Goal: Information Seeking & Learning: Learn about a topic

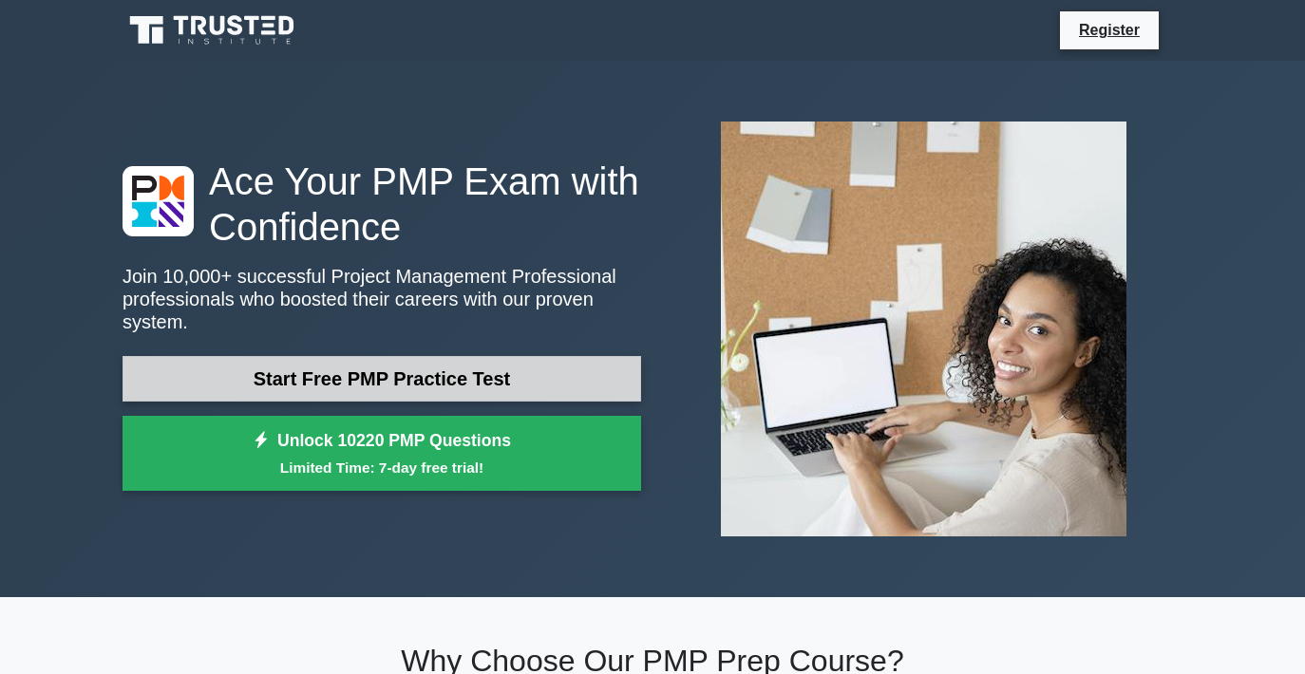
click at [583, 384] on link "Start Free PMP Practice Test" at bounding box center [382, 379] width 519 height 46
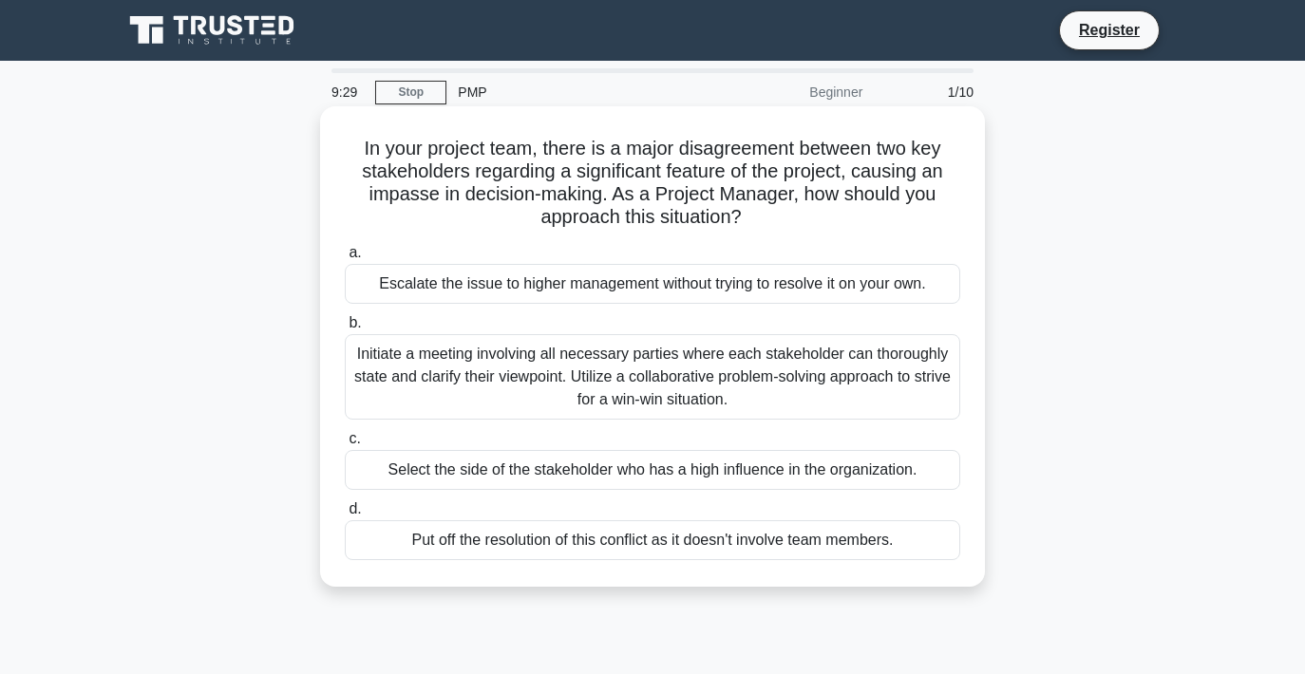
click at [803, 362] on div "Initiate a meeting involving all necessary parties where each stakeholder can t…" at bounding box center [652, 376] width 615 height 85
click at [345, 330] on input "b. Initiate a meeting involving all necessary parties where each stakeholder ca…" at bounding box center [345, 323] width 0 height 12
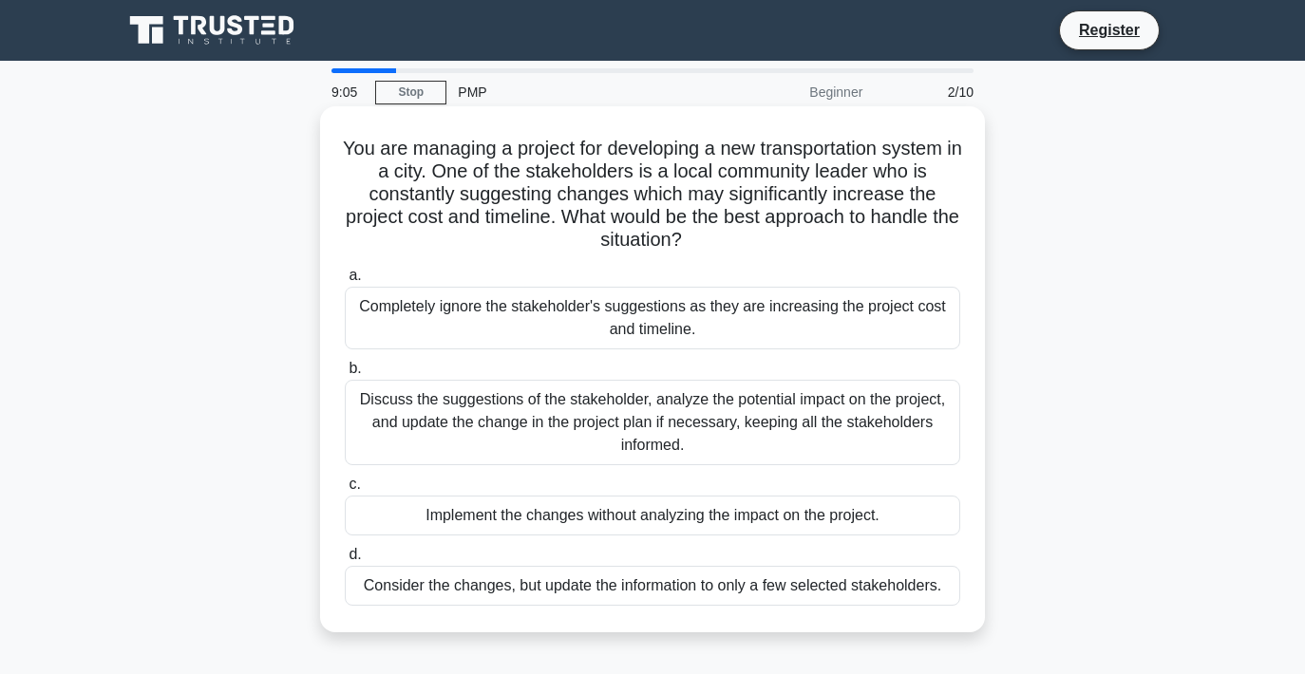
click at [787, 408] on div "Discuss the suggestions of the stakeholder, analyze the potential impact on the…" at bounding box center [652, 422] width 615 height 85
click at [345, 375] on input "b. Discuss the suggestions of the stakeholder, analyze the potential impact on …" at bounding box center [345, 369] width 0 height 12
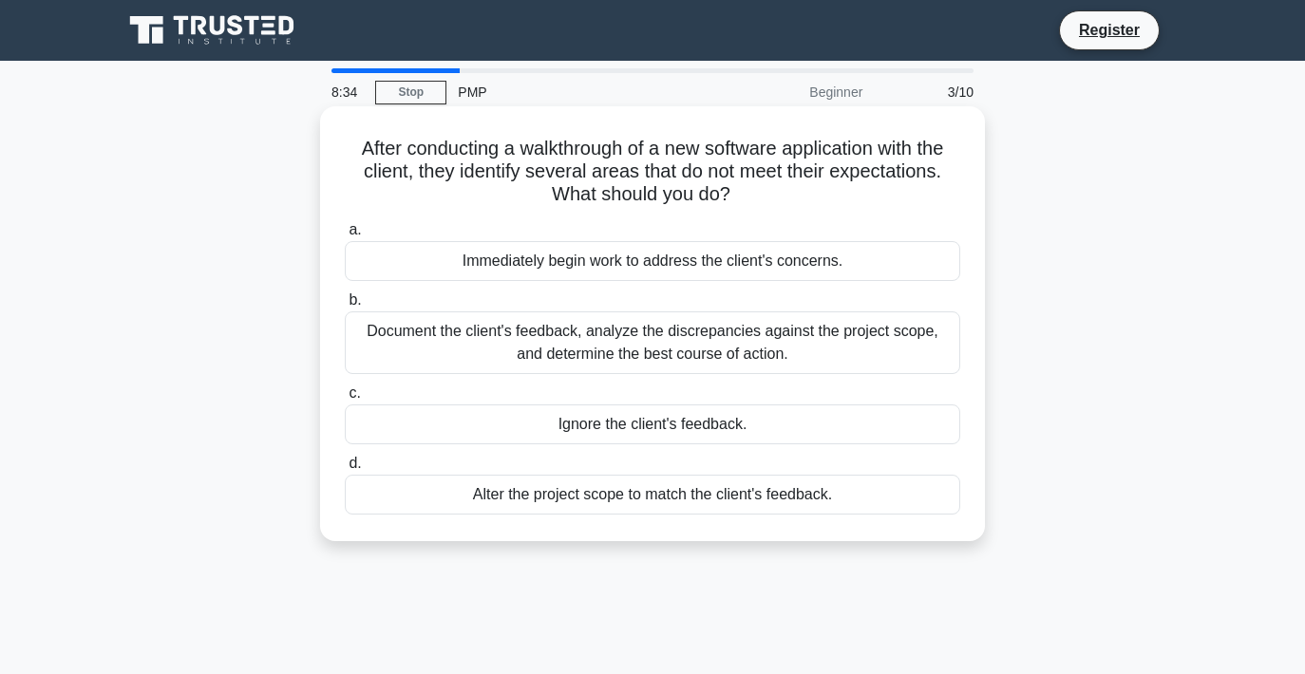
click at [806, 354] on div "Document the client's feedback, analyze the discrepancies against the project s…" at bounding box center [652, 343] width 615 height 63
click at [345, 307] on input "b. Document the client's feedback, analyze the discrepancies against the projec…" at bounding box center [345, 300] width 0 height 12
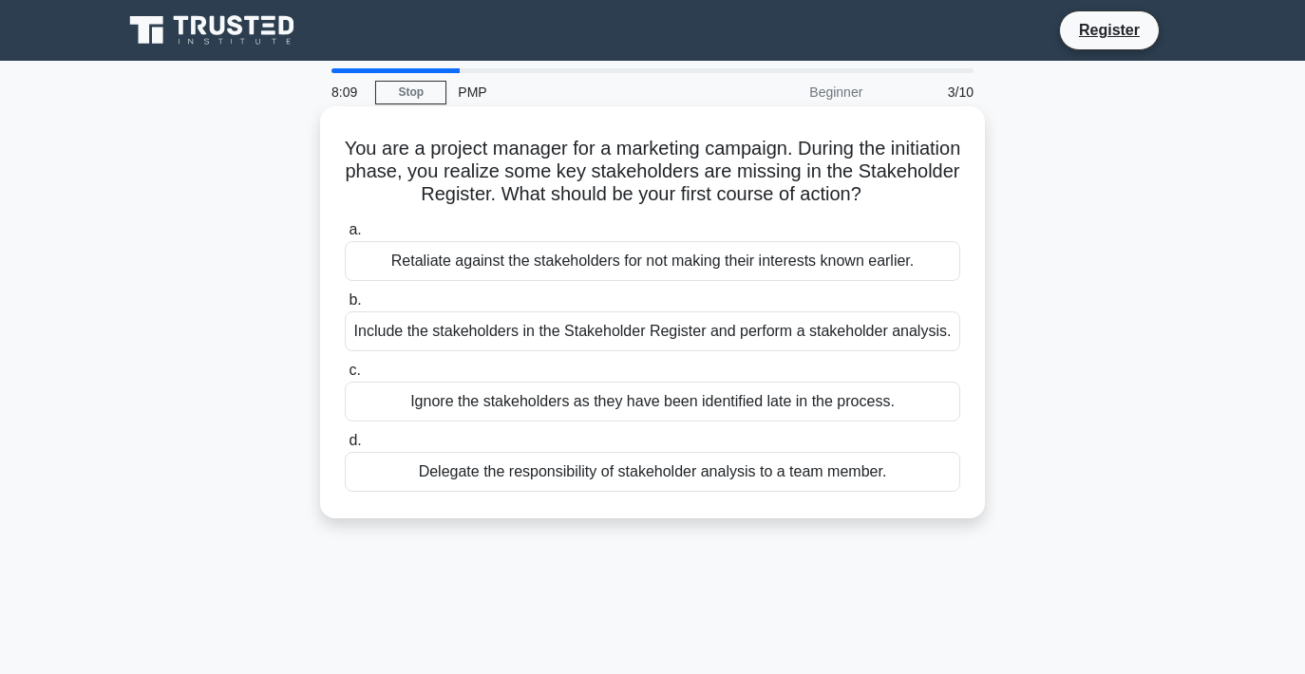
click at [807, 332] on div "Include the stakeholders in the Stakeholder Register and perform a stakeholder …" at bounding box center [652, 332] width 615 height 40
click at [345, 307] on input "b. Include the stakeholders in the Stakeholder Register and perform a stakehold…" at bounding box center [345, 300] width 0 height 12
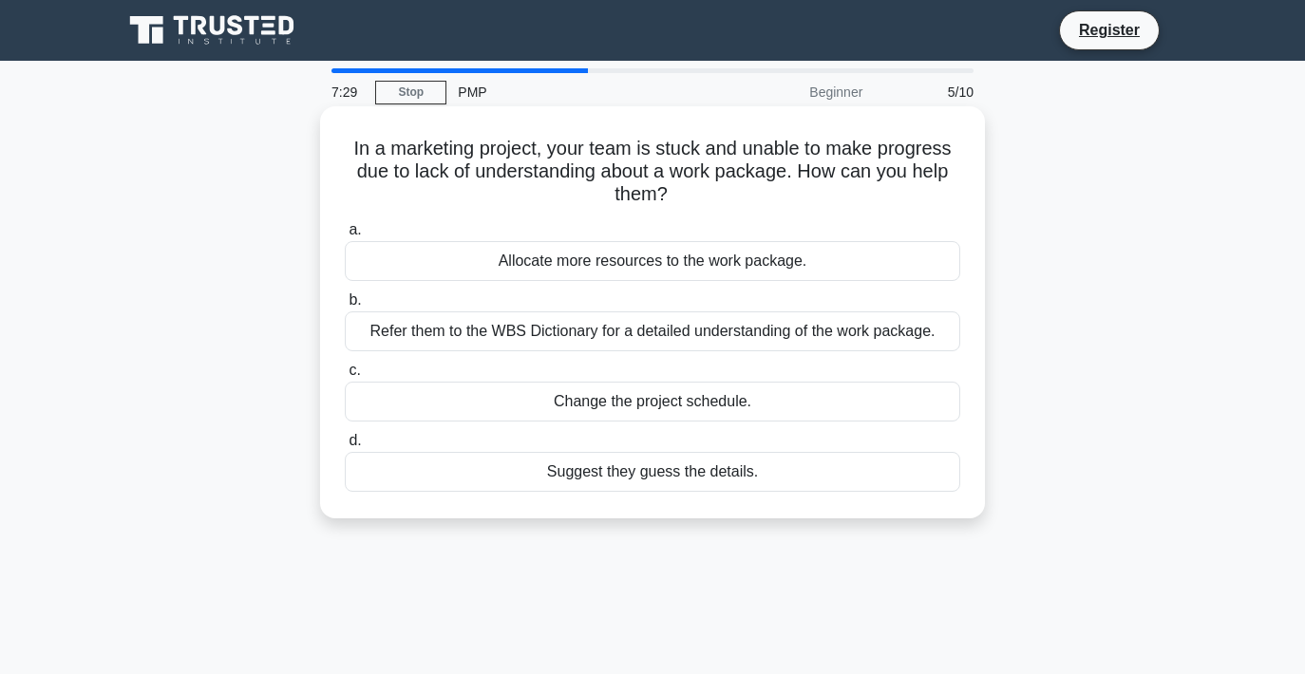
click at [801, 341] on div "Refer them to the WBS Dictionary for a detailed understanding of the work packa…" at bounding box center [652, 332] width 615 height 40
click at [345, 307] on input "b. Refer them to the WBS Dictionary for a detailed understanding of the work pa…" at bounding box center [345, 300] width 0 height 12
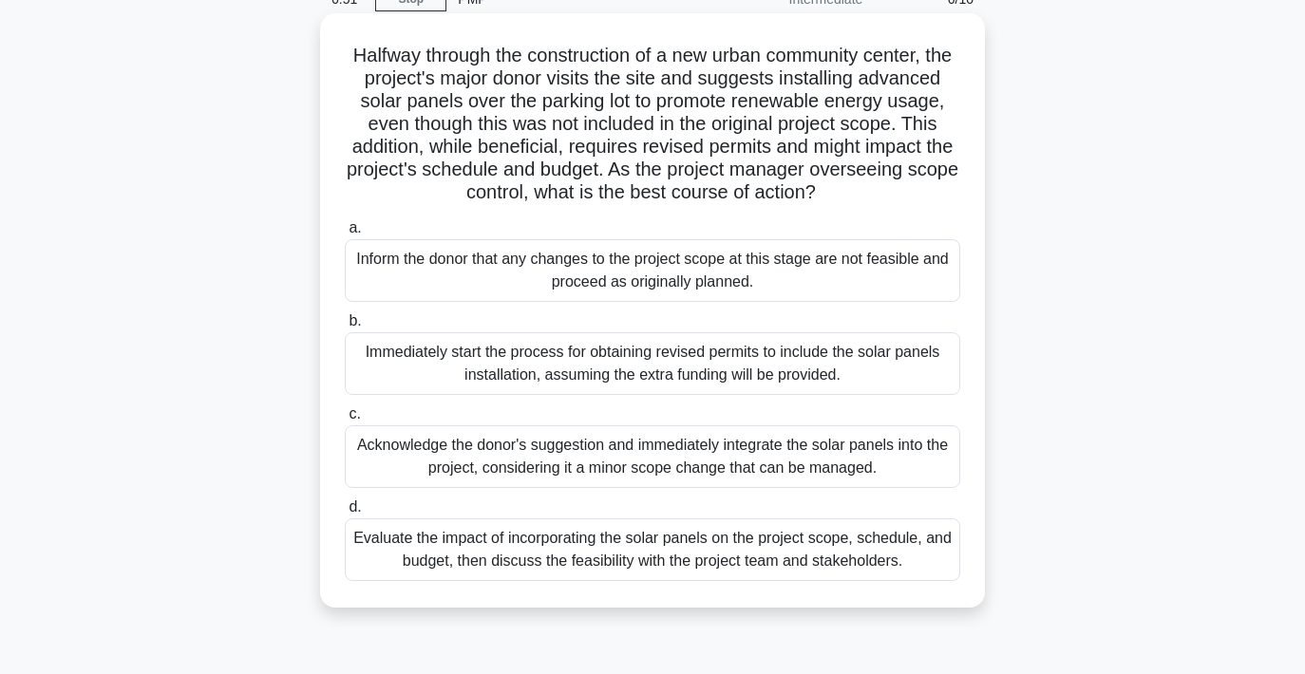
scroll to position [85, 0]
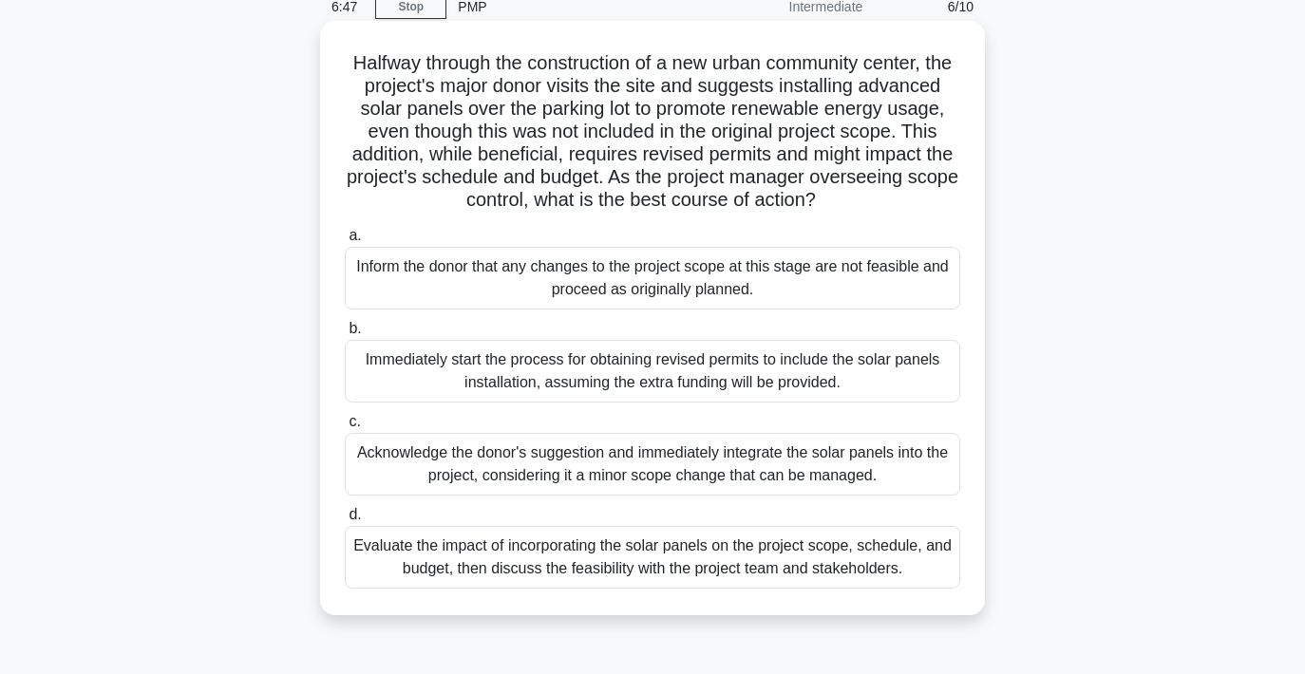
click at [740, 552] on div "Evaluate the impact of incorporating the solar panels on the project scope, sch…" at bounding box center [652, 557] width 615 height 63
click at [345, 521] on input "d. Evaluate the impact of incorporating the solar panels on the project scope, …" at bounding box center [345, 515] width 0 height 12
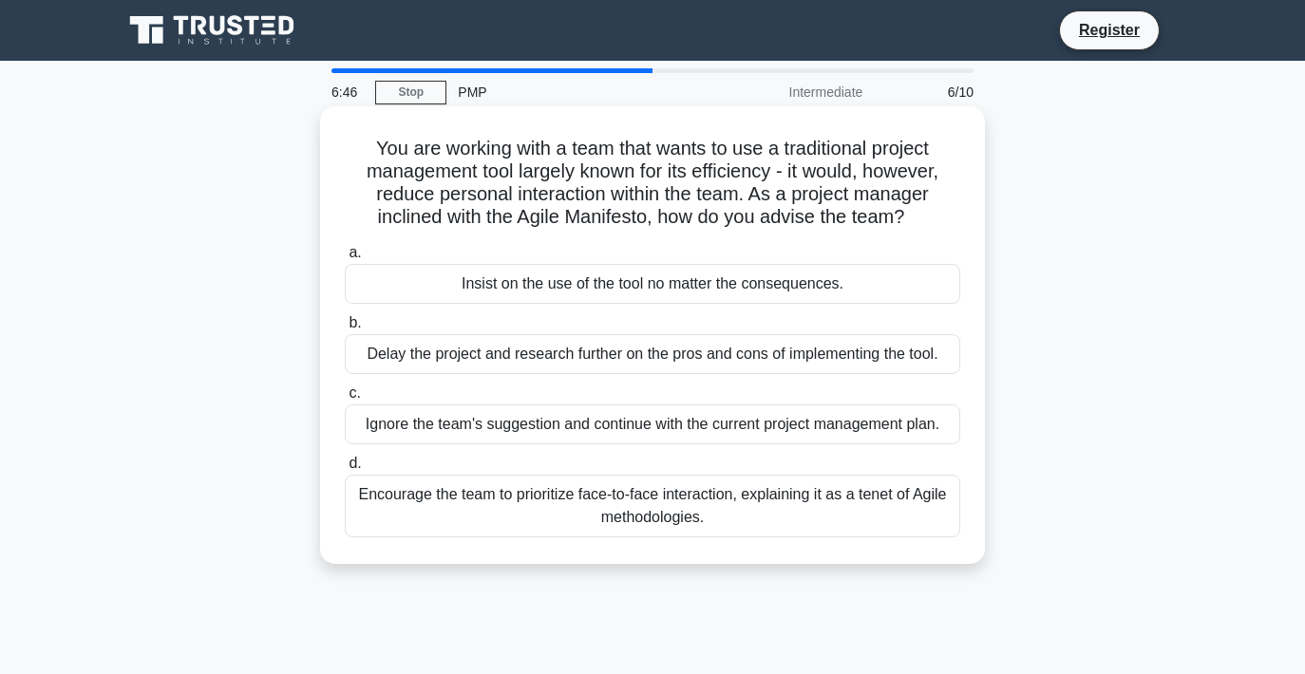
scroll to position [0, 0]
click at [760, 514] on div "Encourage the team to prioritize face-to-face interaction, explaining it as a t…" at bounding box center [652, 506] width 615 height 63
click at [345, 470] on input "d. Encourage the team to prioritize face-to-face interaction, explaining it as …" at bounding box center [345, 464] width 0 height 12
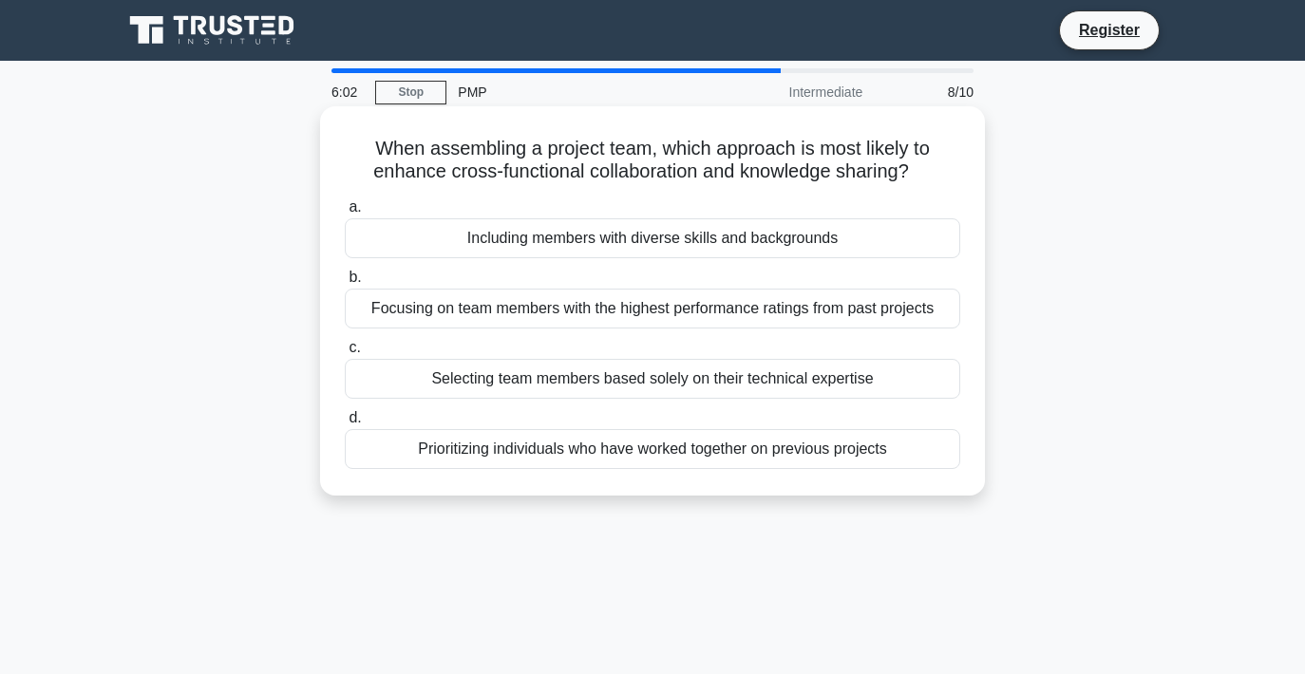
click at [747, 239] on div "Including members with diverse skills and backgrounds" at bounding box center [652, 238] width 615 height 40
click at [345, 214] on input "a. Including members with diverse skills and backgrounds" at bounding box center [345, 207] width 0 height 12
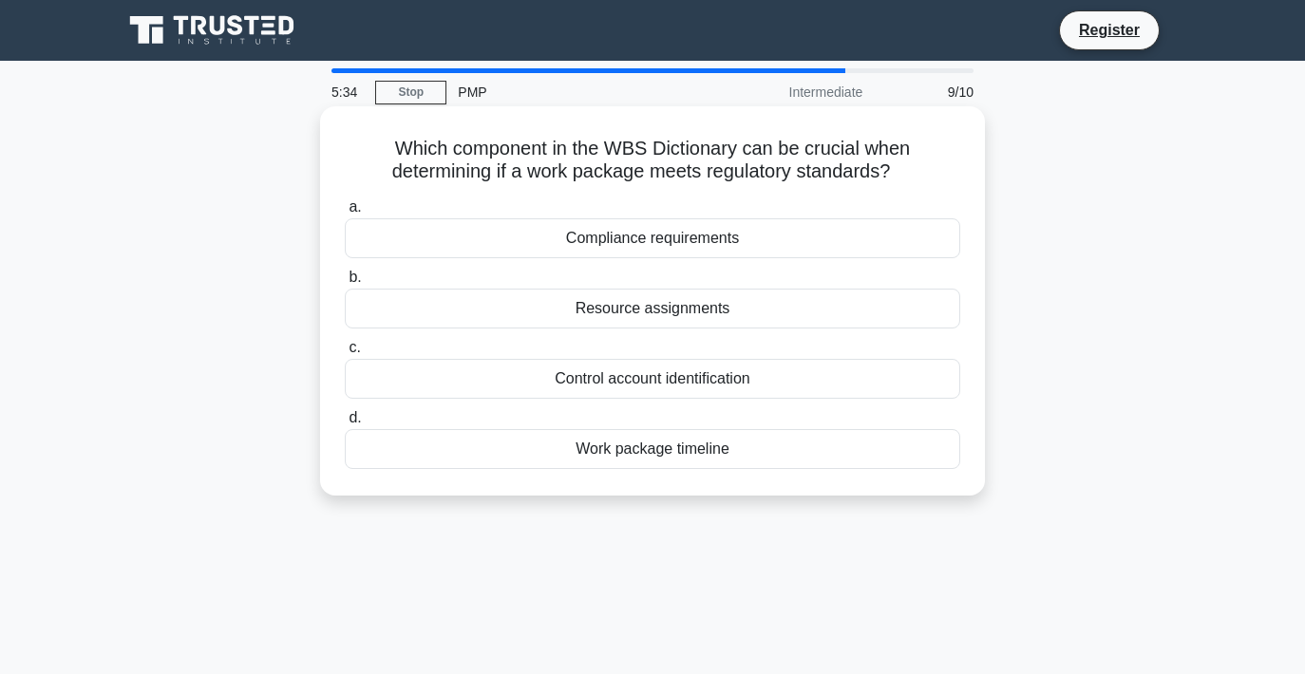
click at [691, 242] on div "Compliance requirements" at bounding box center [652, 238] width 615 height 40
click at [345, 214] on input "a. Compliance requirements" at bounding box center [345, 207] width 0 height 12
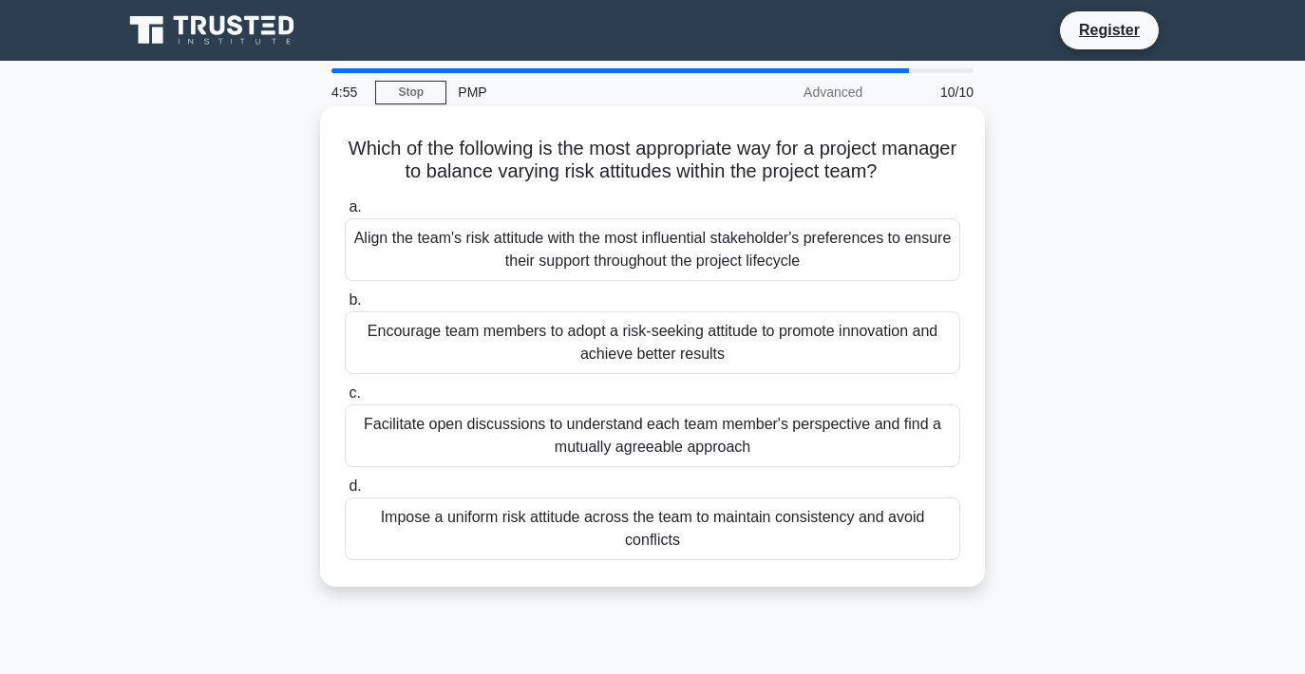
click at [680, 341] on div "Encourage team members to adopt a risk-seeking attitude to promote innovation a…" at bounding box center [652, 343] width 615 height 63
click at [345, 307] on input "b. Encourage team members to adopt a risk-seeking attitude to promote innovatio…" at bounding box center [345, 300] width 0 height 12
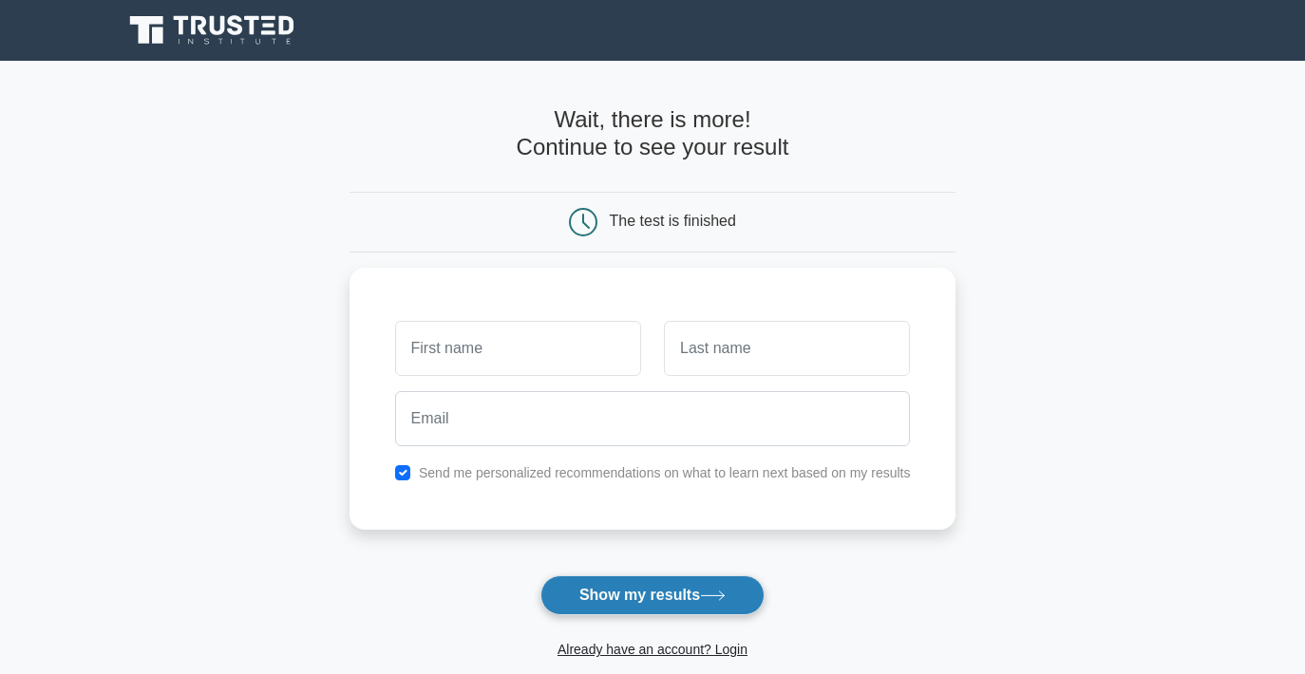
click at [638, 591] on button "Show my results" at bounding box center [652, 596] width 224 height 40
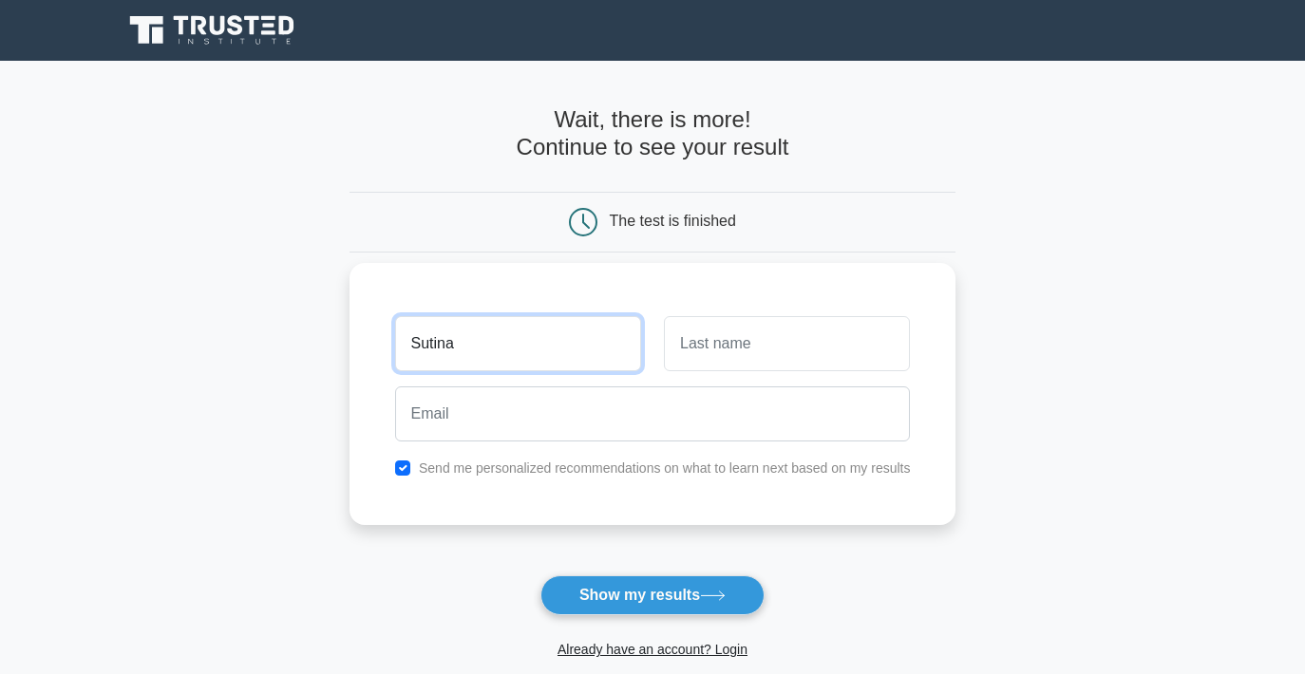
type input "Sutina"
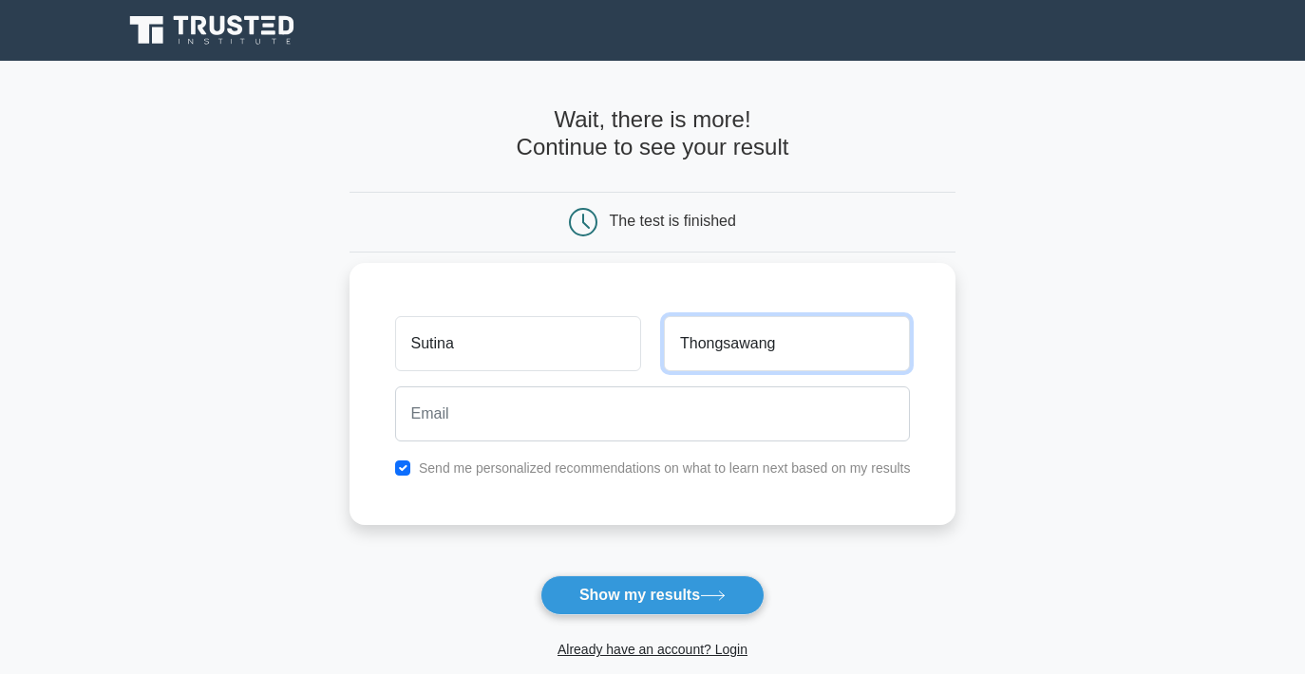
type input "Thongsawang"
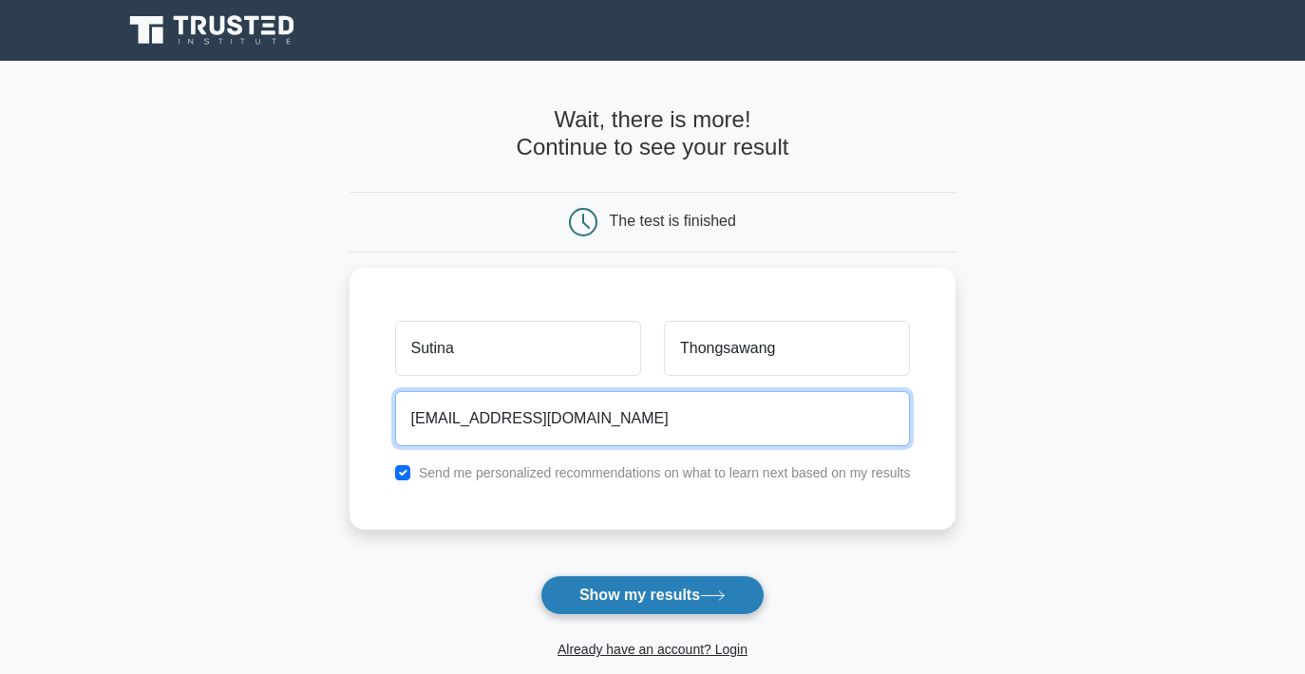
type input "sutina.thongsawang@gmail.com"
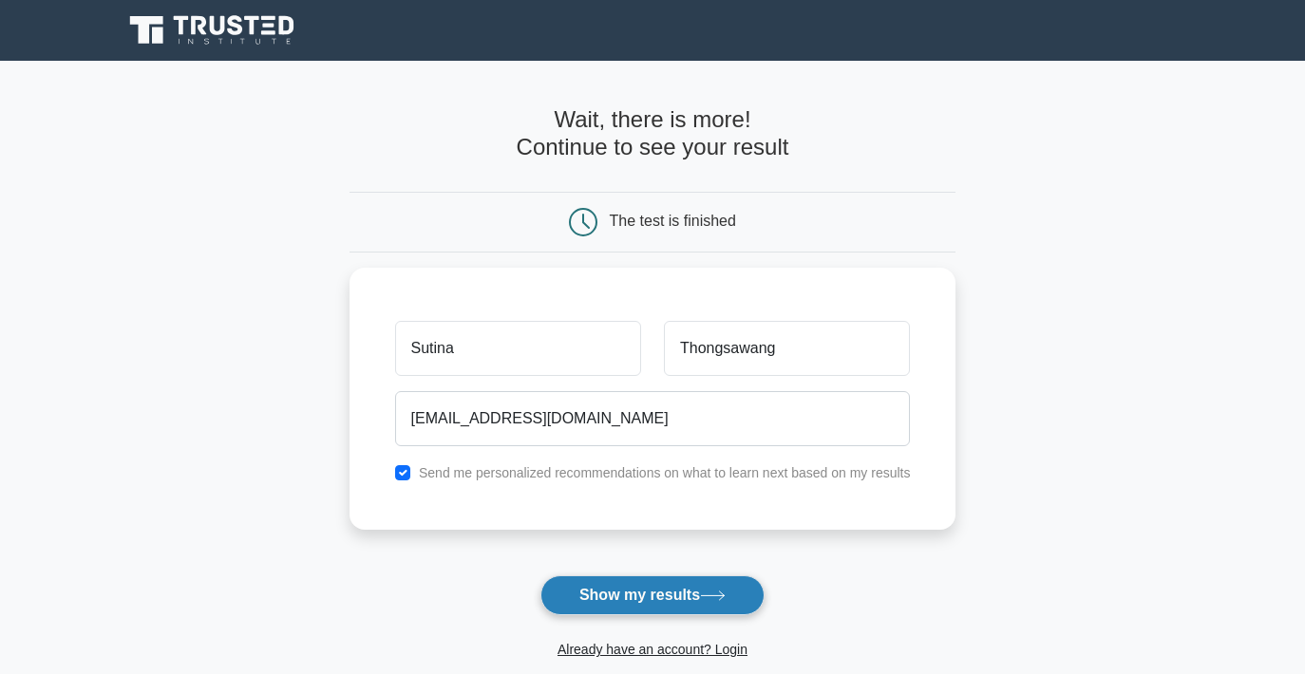
click at [670, 589] on button "Show my results" at bounding box center [652, 596] width 224 height 40
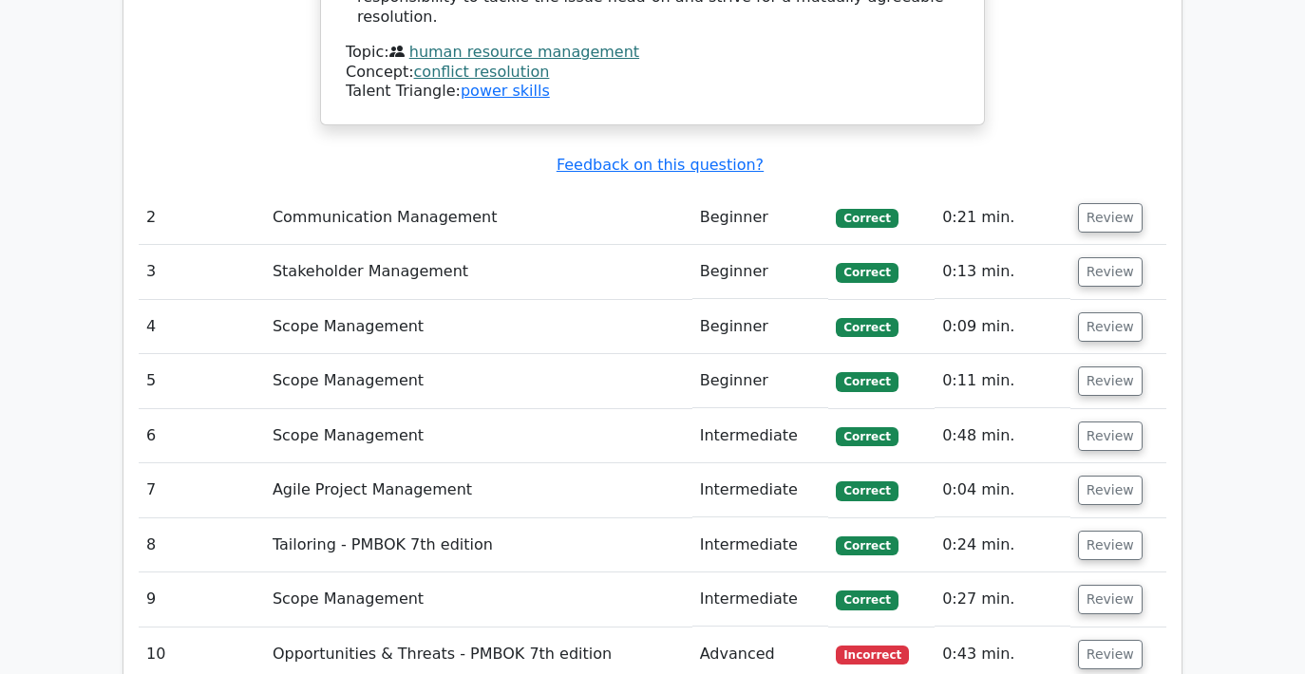
scroll to position [2502, 0]
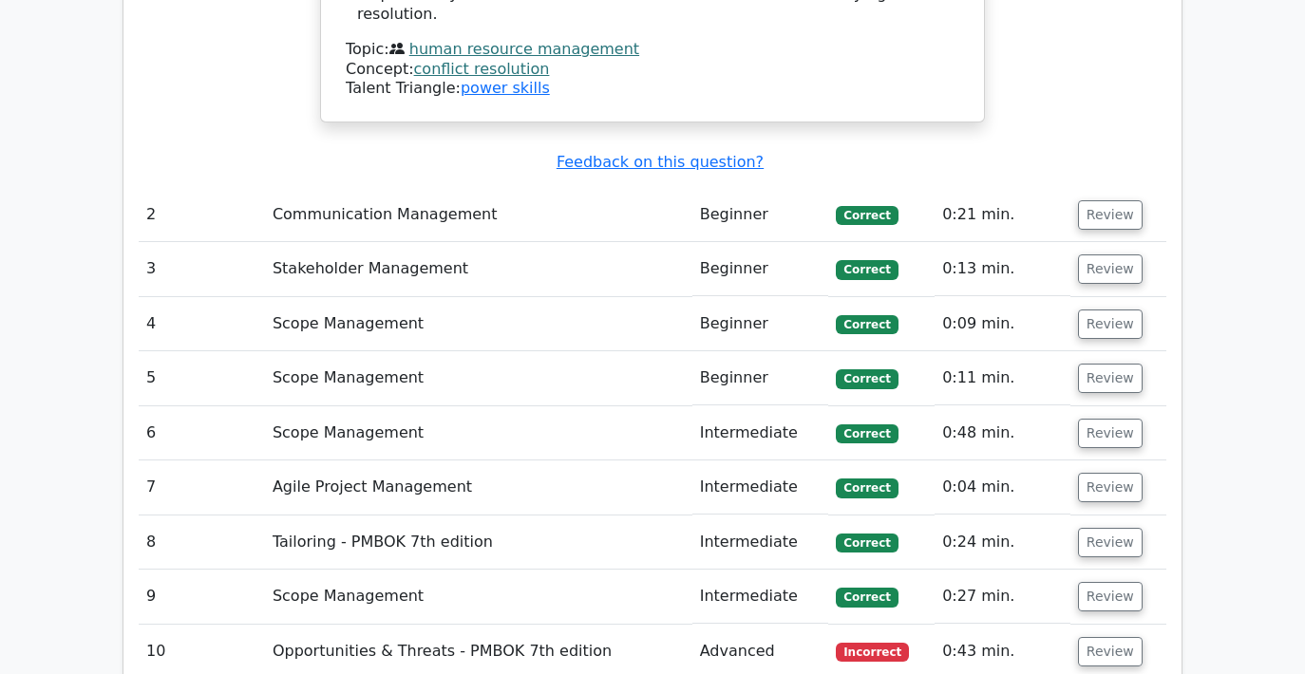
click at [521, 625] on td "Opportunities & Threats - PMBOK 7th edition" at bounding box center [478, 652] width 427 height 54
click at [1104, 637] on button "Review" at bounding box center [1110, 651] width 65 height 29
click at [1114, 637] on button "Review" at bounding box center [1110, 651] width 65 height 29
click at [1110, 637] on button "Review" at bounding box center [1110, 651] width 65 height 29
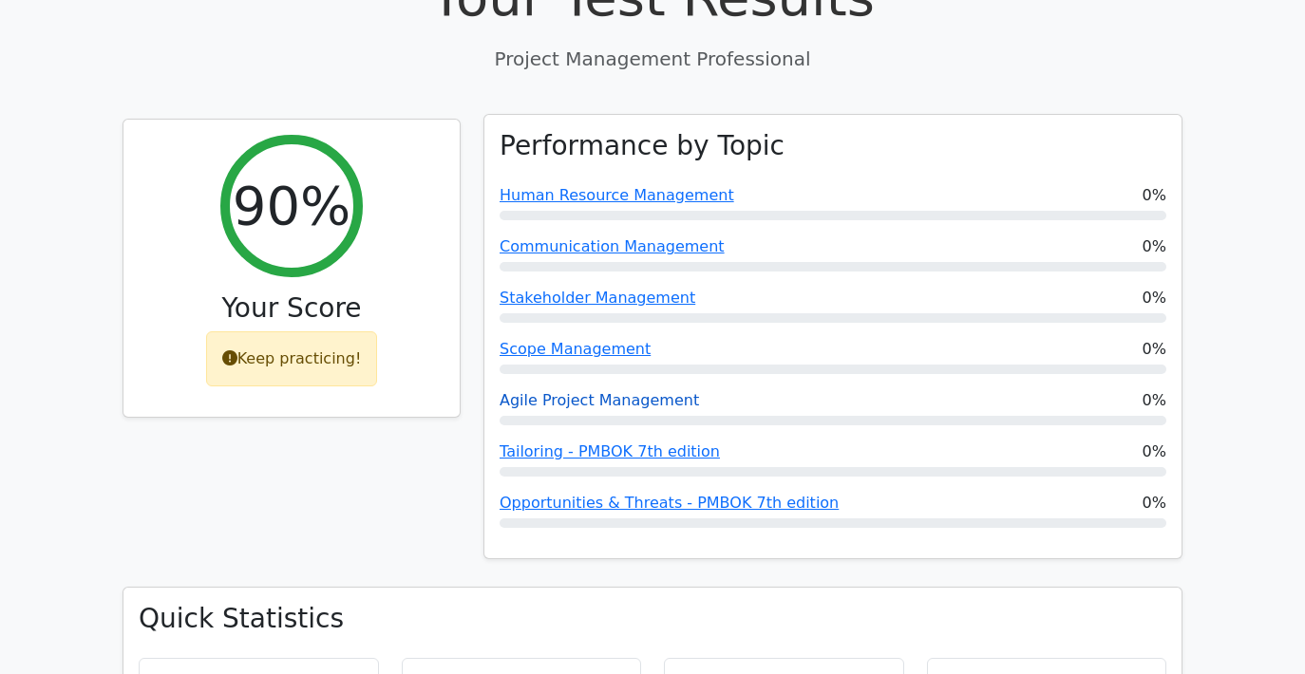
scroll to position [607, 0]
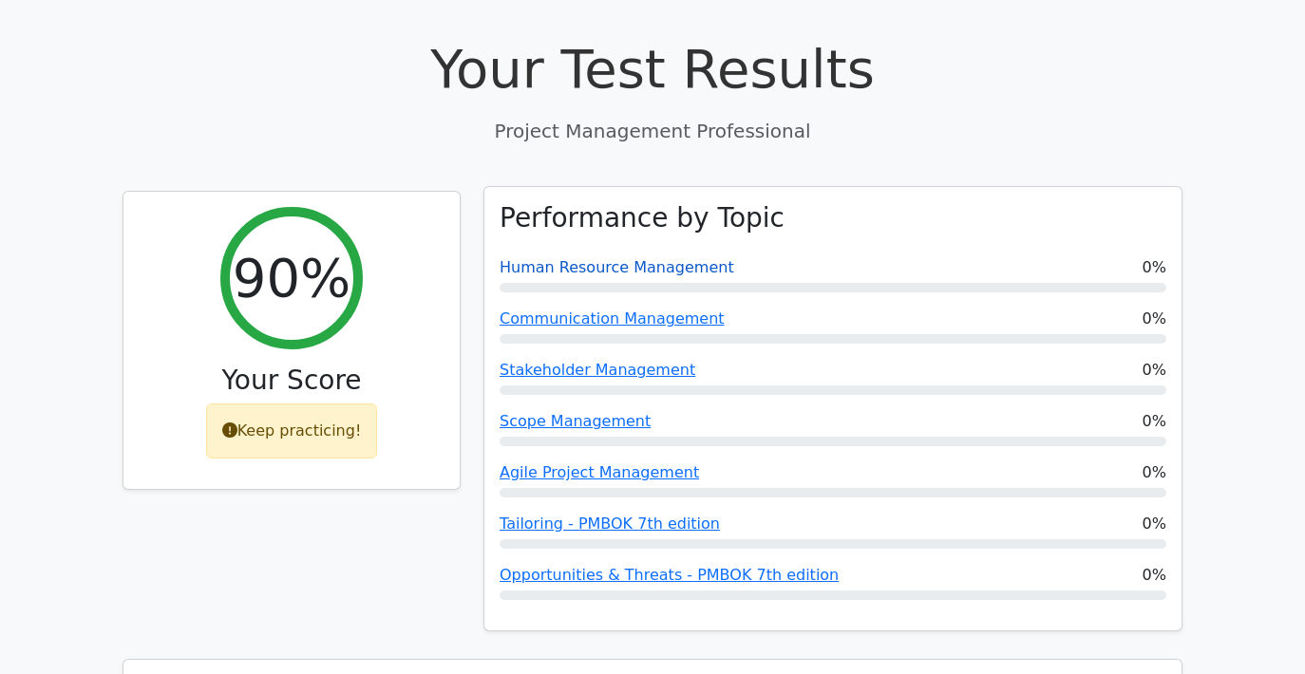
click at [622, 258] on link "Human Resource Management" at bounding box center [617, 267] width 235 height 18
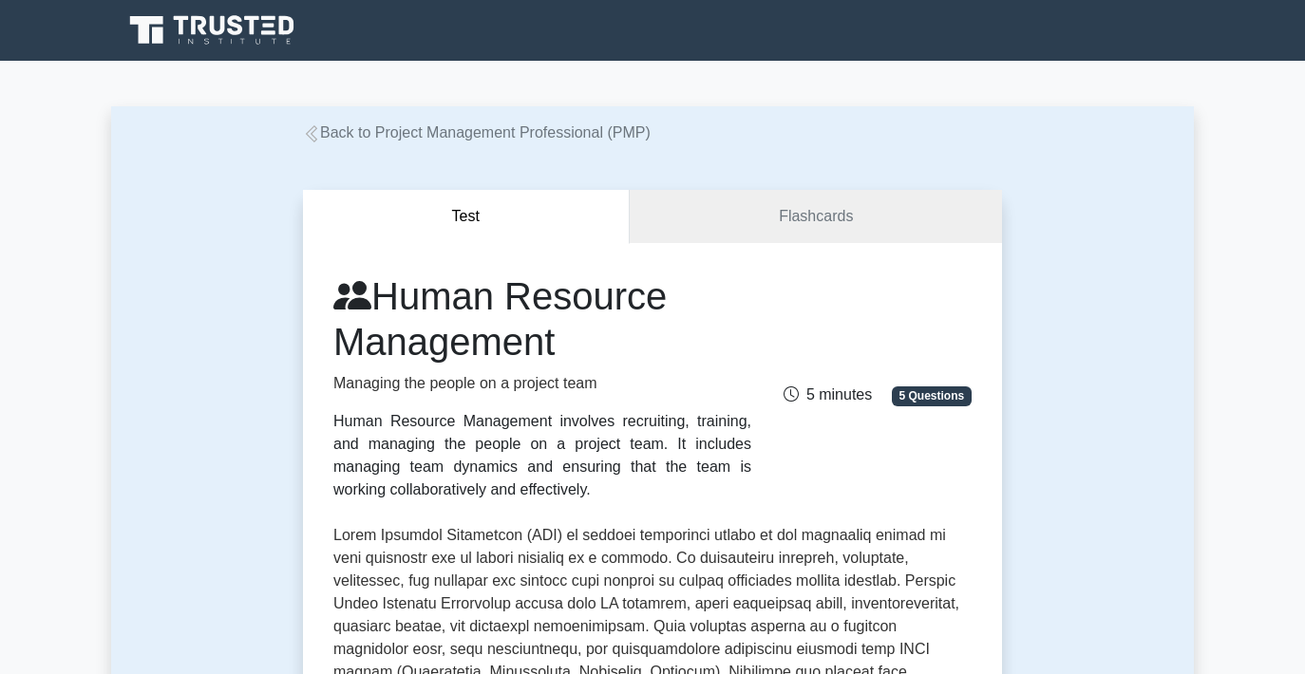
click at [453, 127] on link "Back to Project Management Professional (PMP)" at bounding box center [477, 132] width 348 height 16
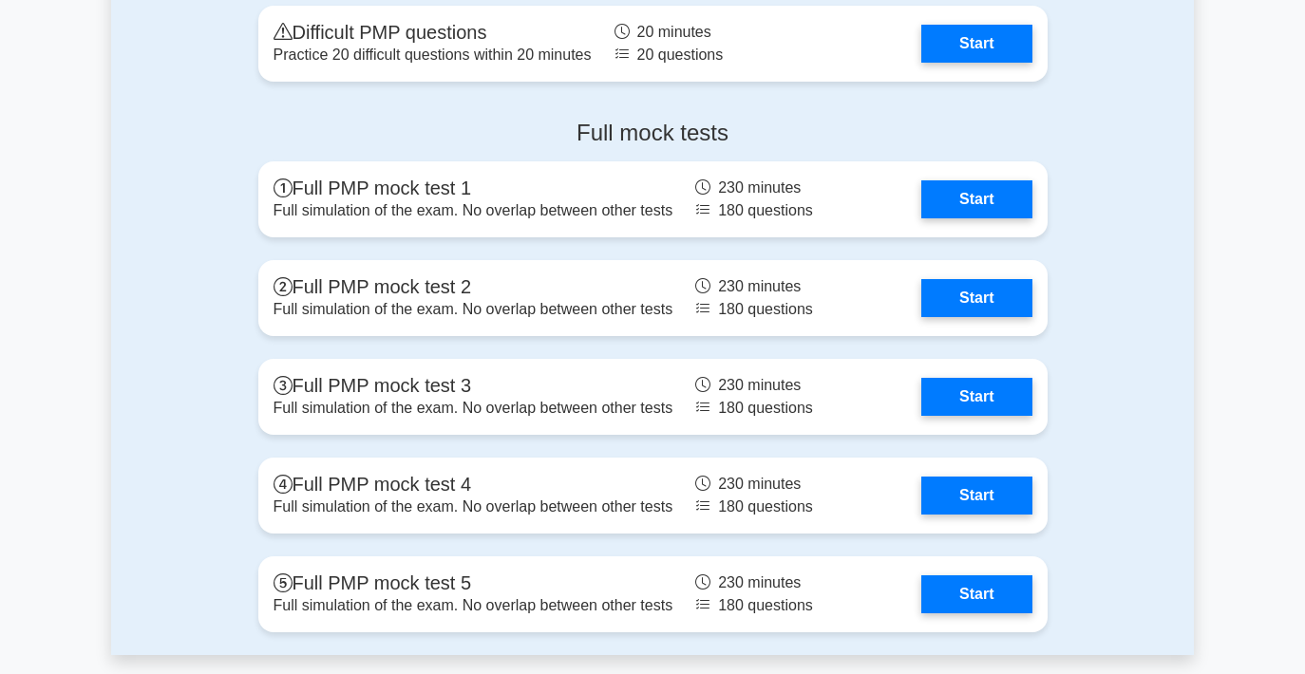
scroll to position [5927, 0]
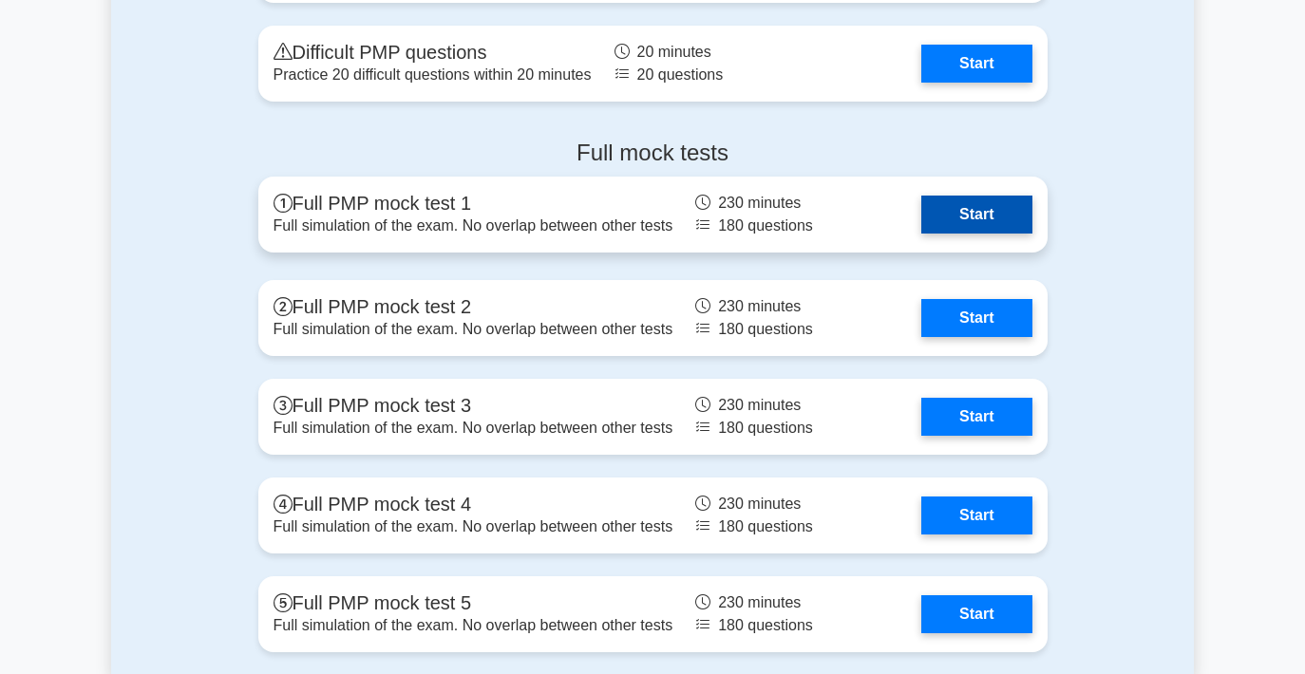
click at [946, 209] on link "Start" at bounding box center [976, 215] width 110 height 38
